Goal: Find specific page/section: Find specific page/section

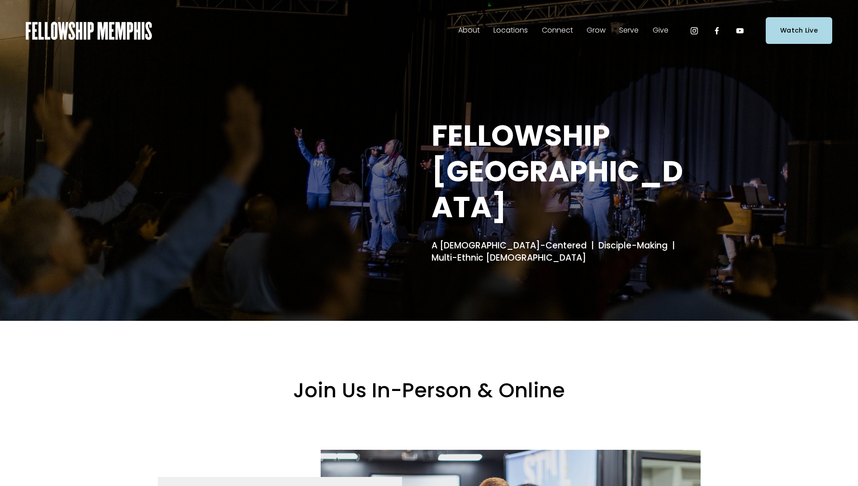
click at [555, 31] on span "Connect" at bounding box center [557, 30] width 31 height 13
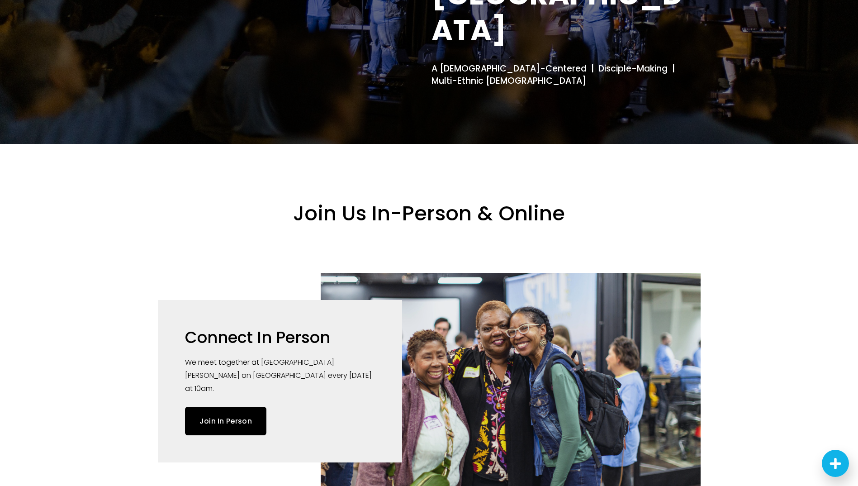
scroll to position [226, 0]
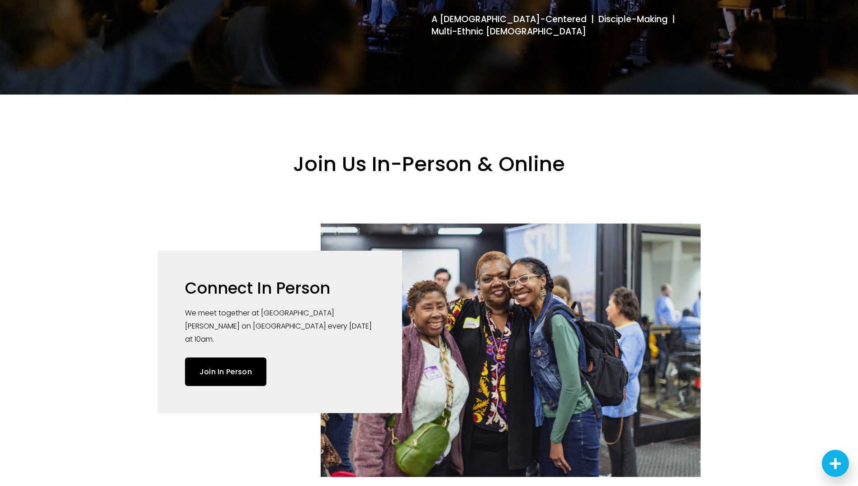
click at [741, 189] on div at bounding box center [429, 448] width 858 height 706
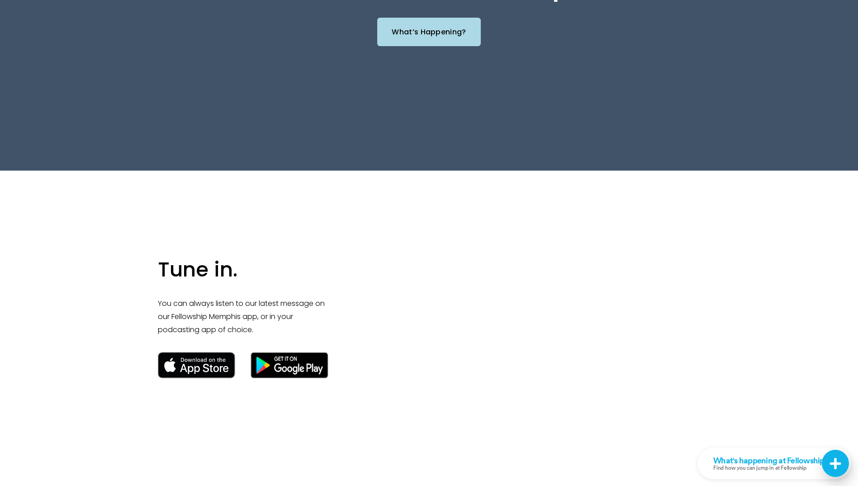
scroll to position [1176, 0]
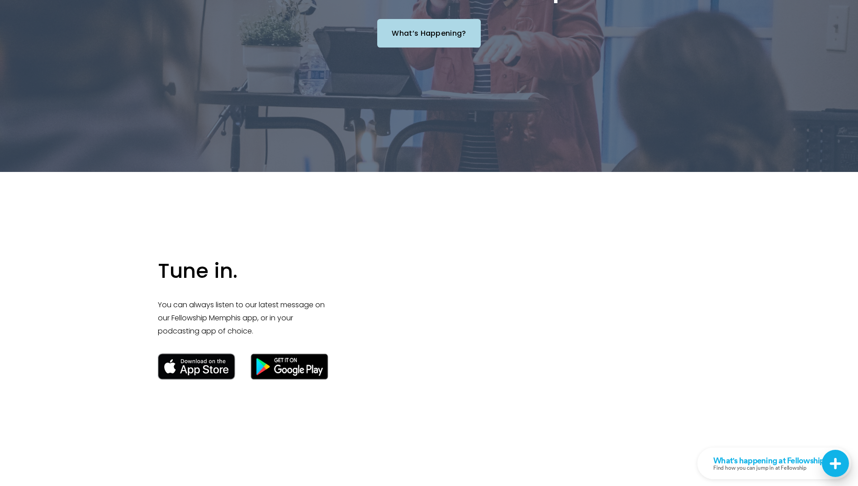
click at [434, 28] on link "What’s Happening?" at bounding box center [429, 33] width 104 height 28
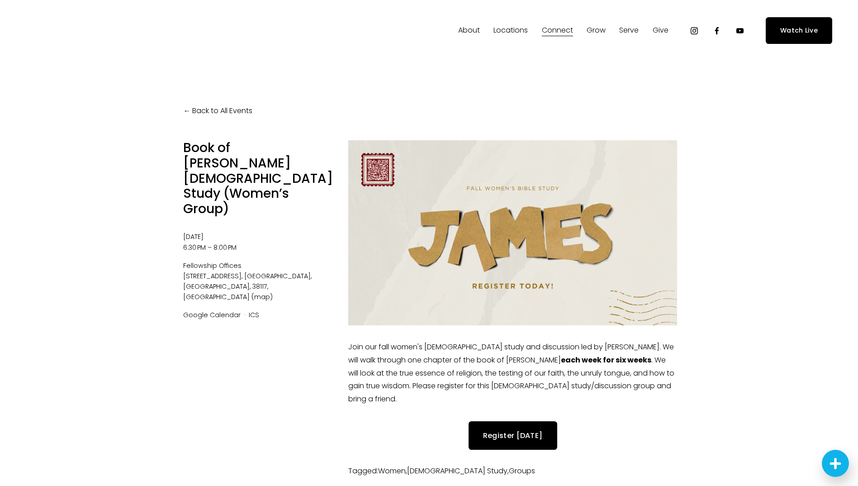
click at [726, 230] on div "Back to All Events Book of [PERSON_NAME] [DEMOGRAPHIC_DATA] Study (Women’s Grou…" at bounding box center [429, 293] width 858 height 462
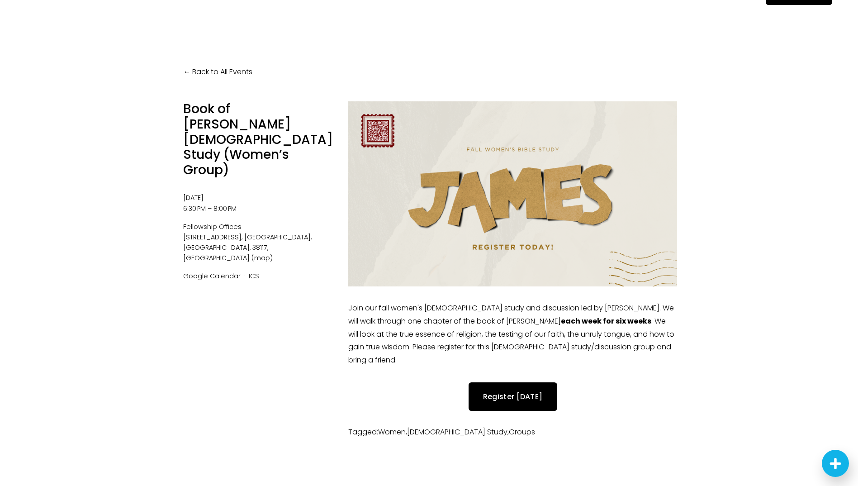
scroll to position [90, 0]
